Goal: Obtain resource: Download file/media

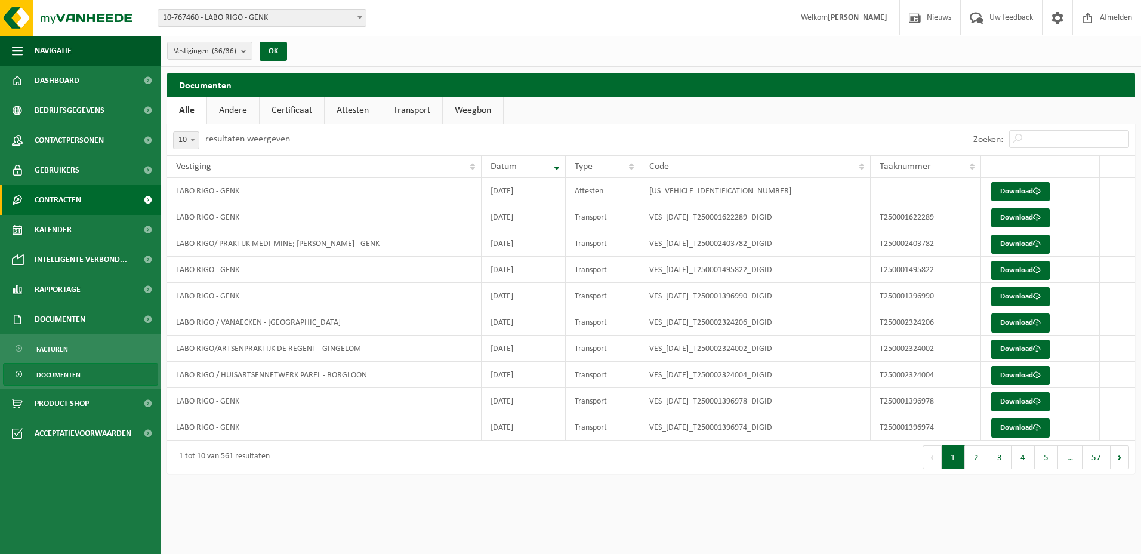
click at [78, 195] on span "Contracten" at bounding box center [58, 200] width 47 height 30
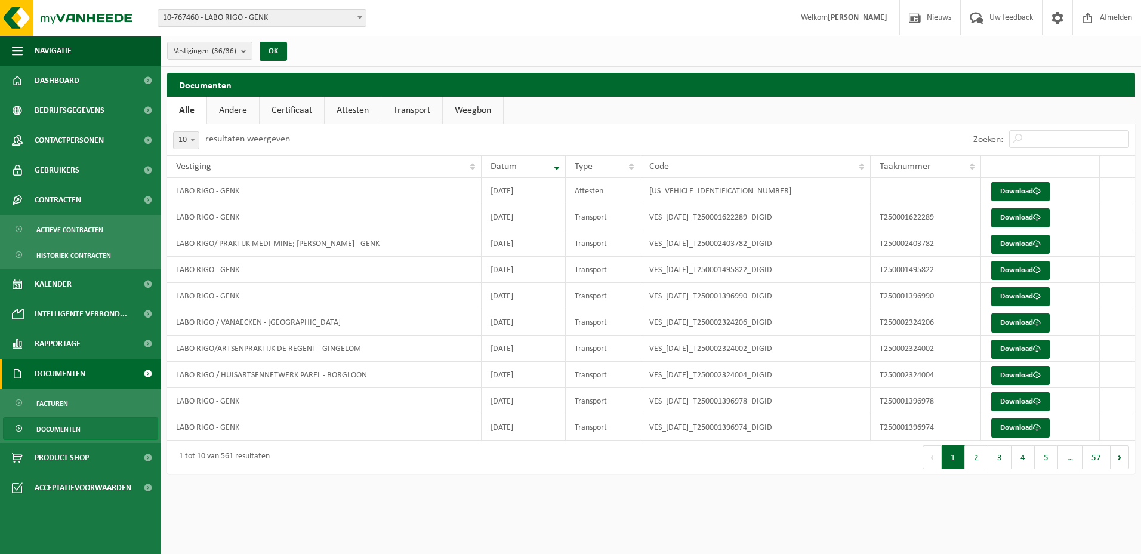
click at [100, 374] on link "Documenten" at bounding box center [80, 374] width 161 height 30
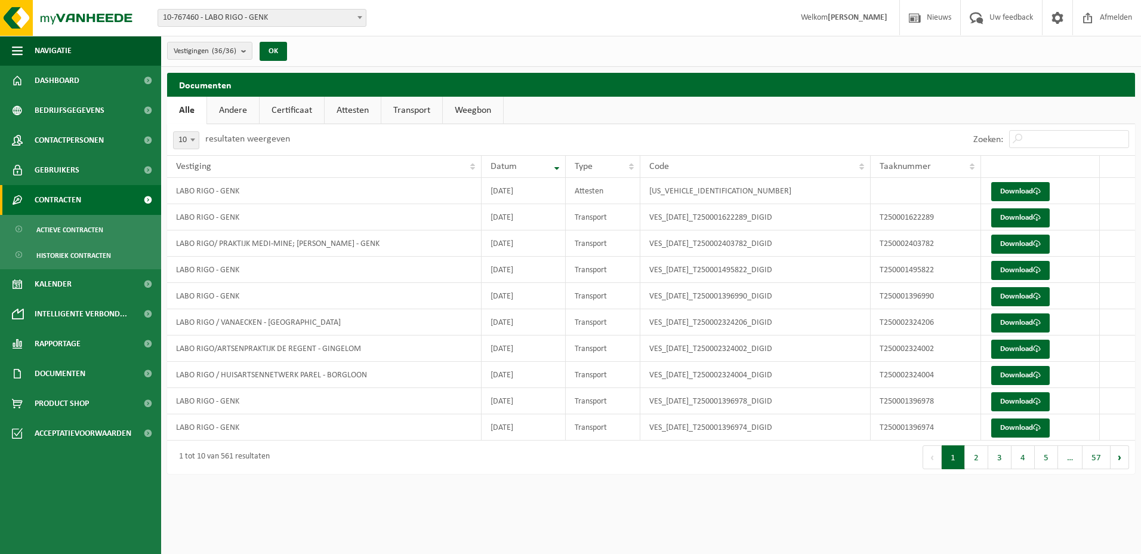
click at [96, 190] on link "Contracten" at bounding box center [80, 200] width 161 height 30
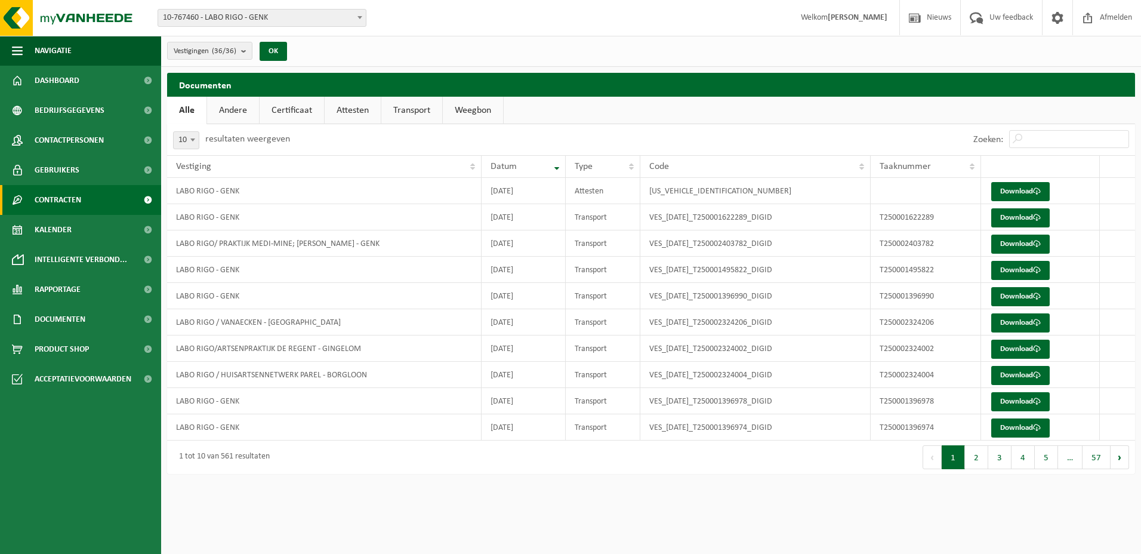
click at [97, 195] on link "Contracten" at bounding box center [80, 200] width 161 height 30
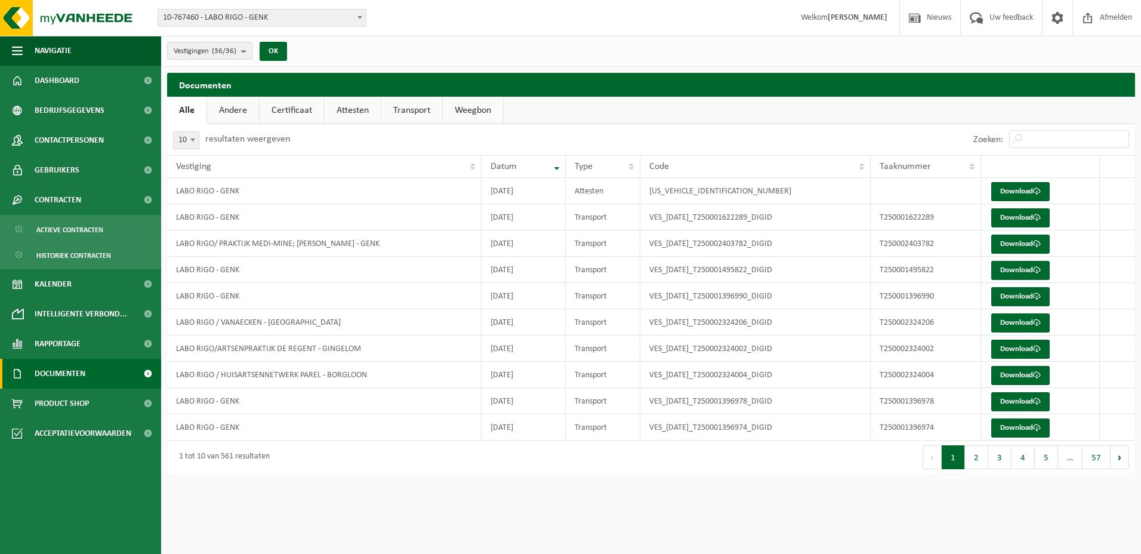
click at [101, 373] on link "Documenten" at bounding box center [80, 374] width 161 height 30
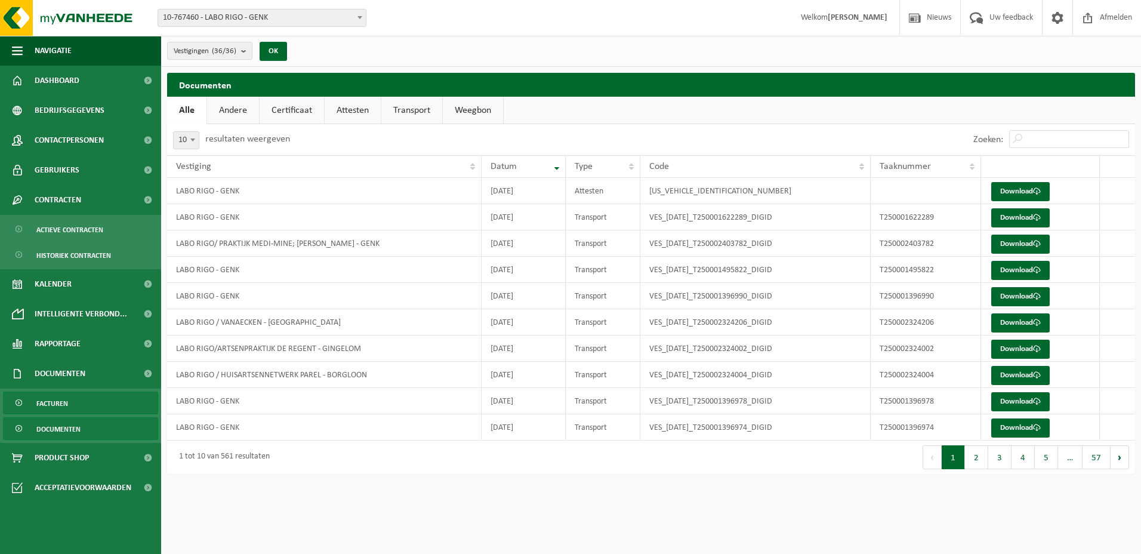
click at [60, 399] on span "Facturen" at bounding box center [52, 403] width 32 height 23
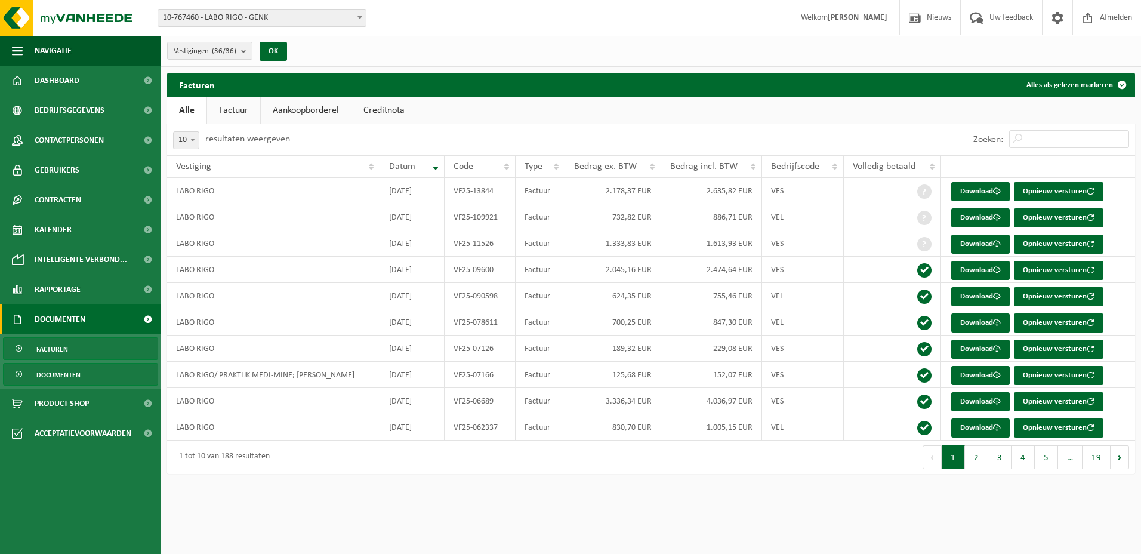
click at [84, 374] on link "Documenten" at bounding box center [80, 374] width 155 height 23
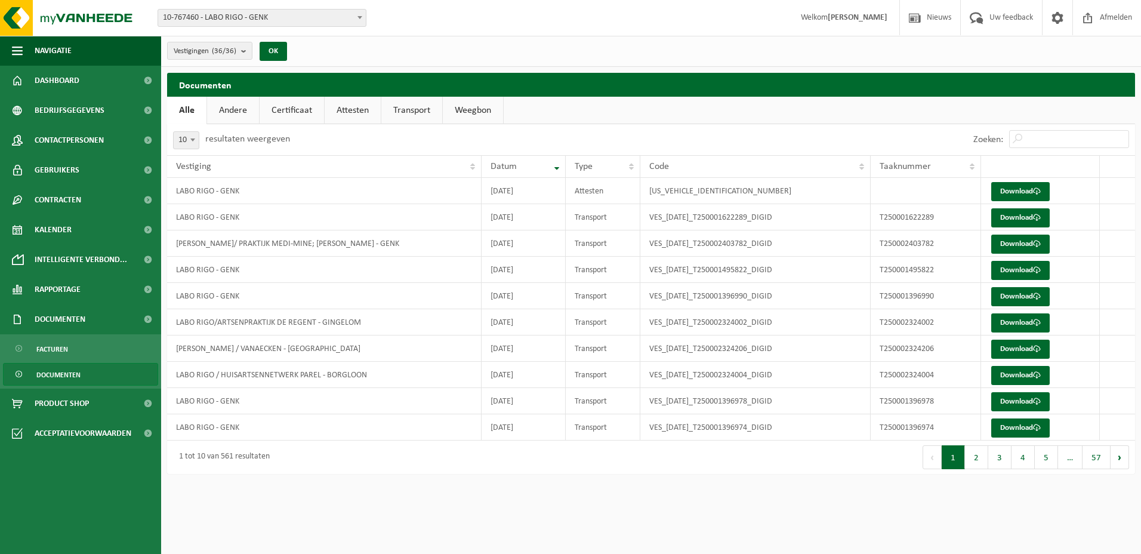
click at [282, 109] on link "Certificaat" at bounding box center [292, 110] width 64 height 27
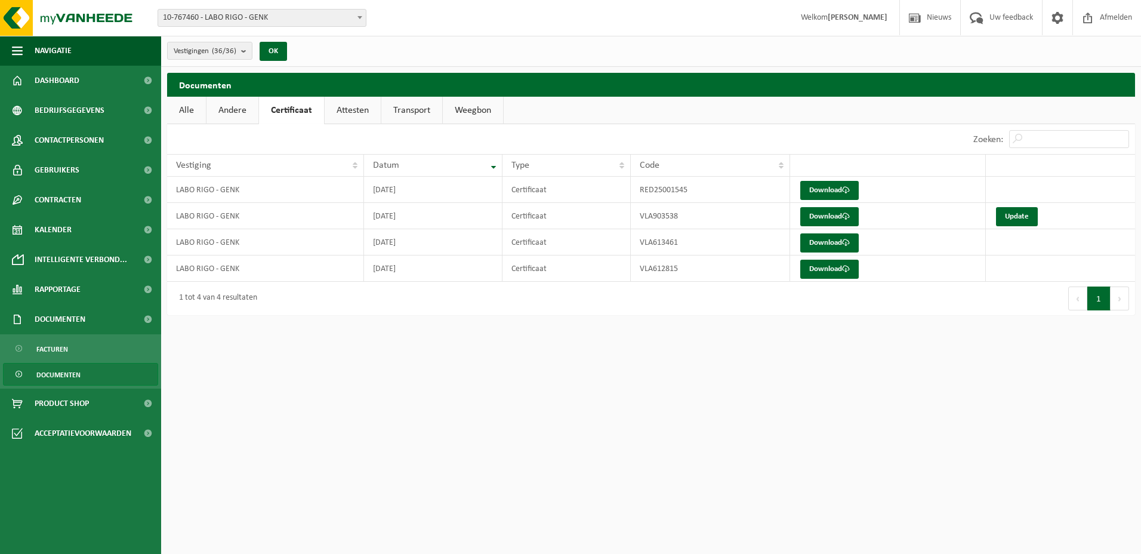
click at [346, 112] on link "Attesten" at bounding box center [353, 110] width 56 height 27
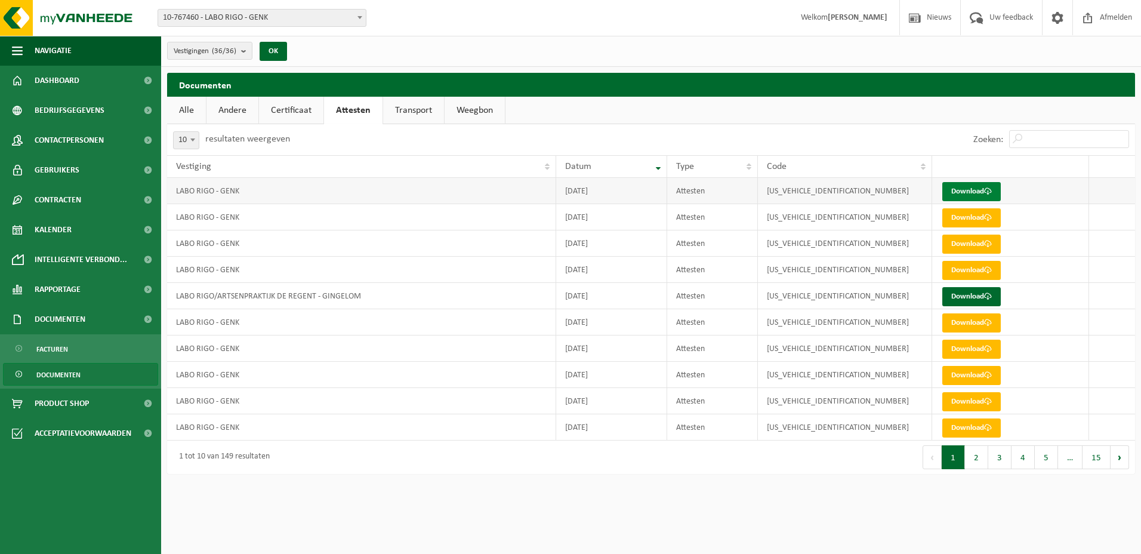
click at [975, 187] on link "Download" at bounding box center [972, 191] width 59 height 19
click at [988, 190] on span at bounding box center [988, 191] width 8 height 8
